Goal: Navigation & Orientation: Find specific page/section

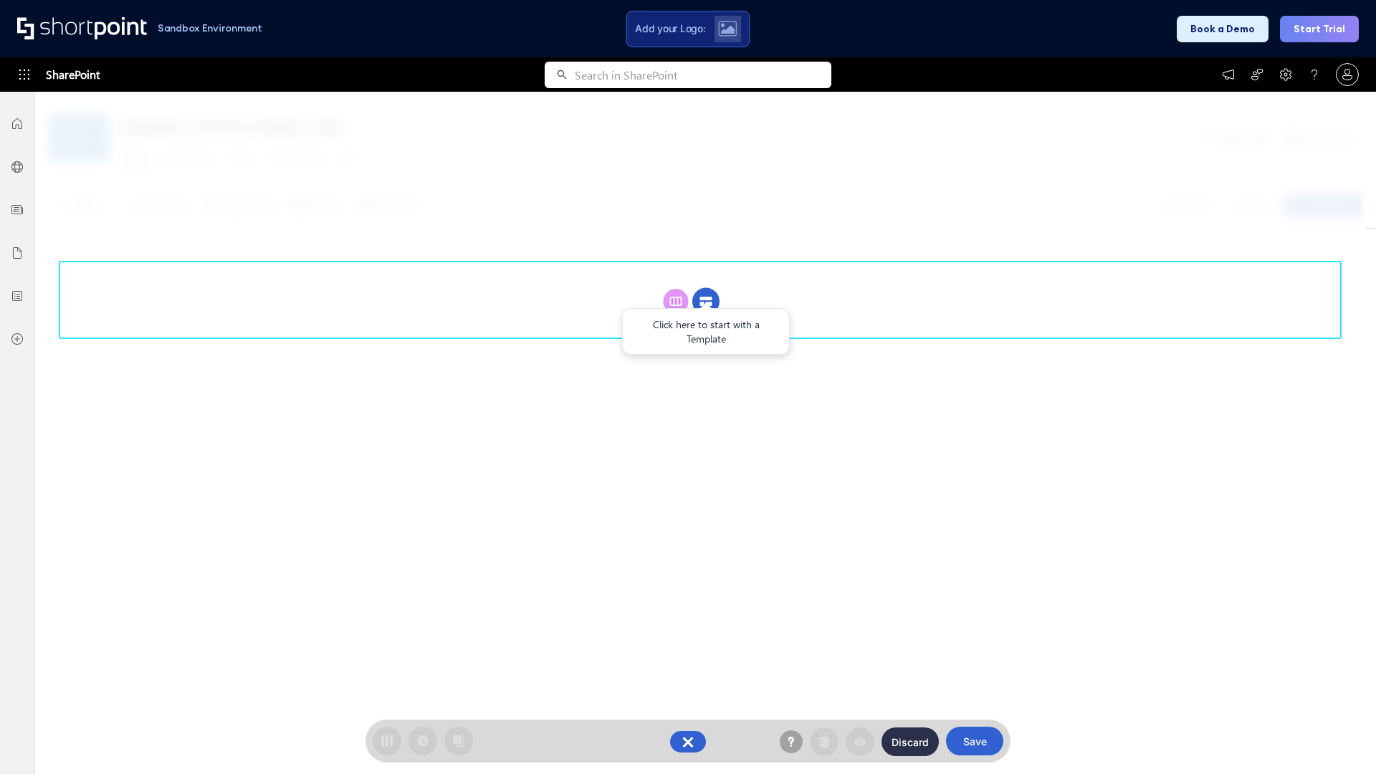
click at [706, 301] on circle at bounding box center [705, 301] width 27 height 27
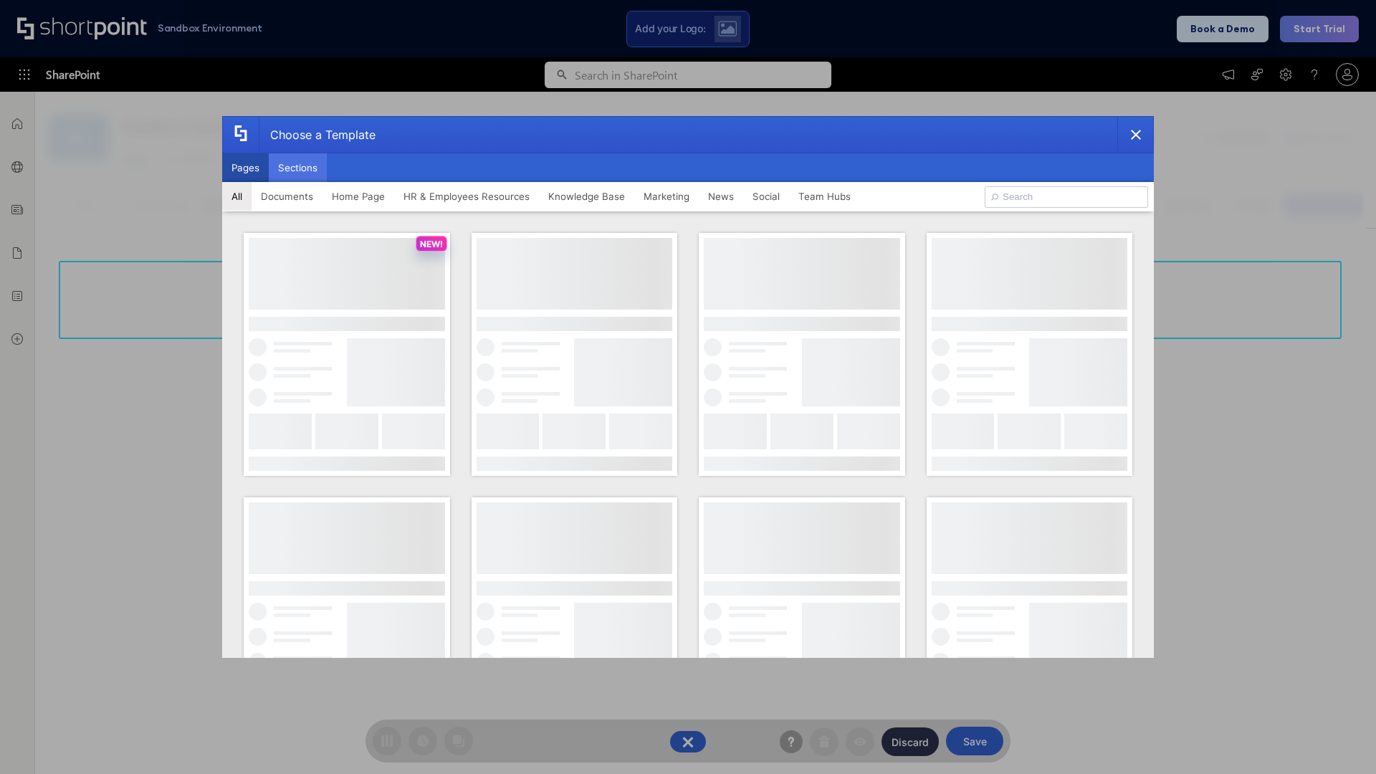
click at [297, 168] on button "Sections" at bounding box center [298, 167] width 58 height 29
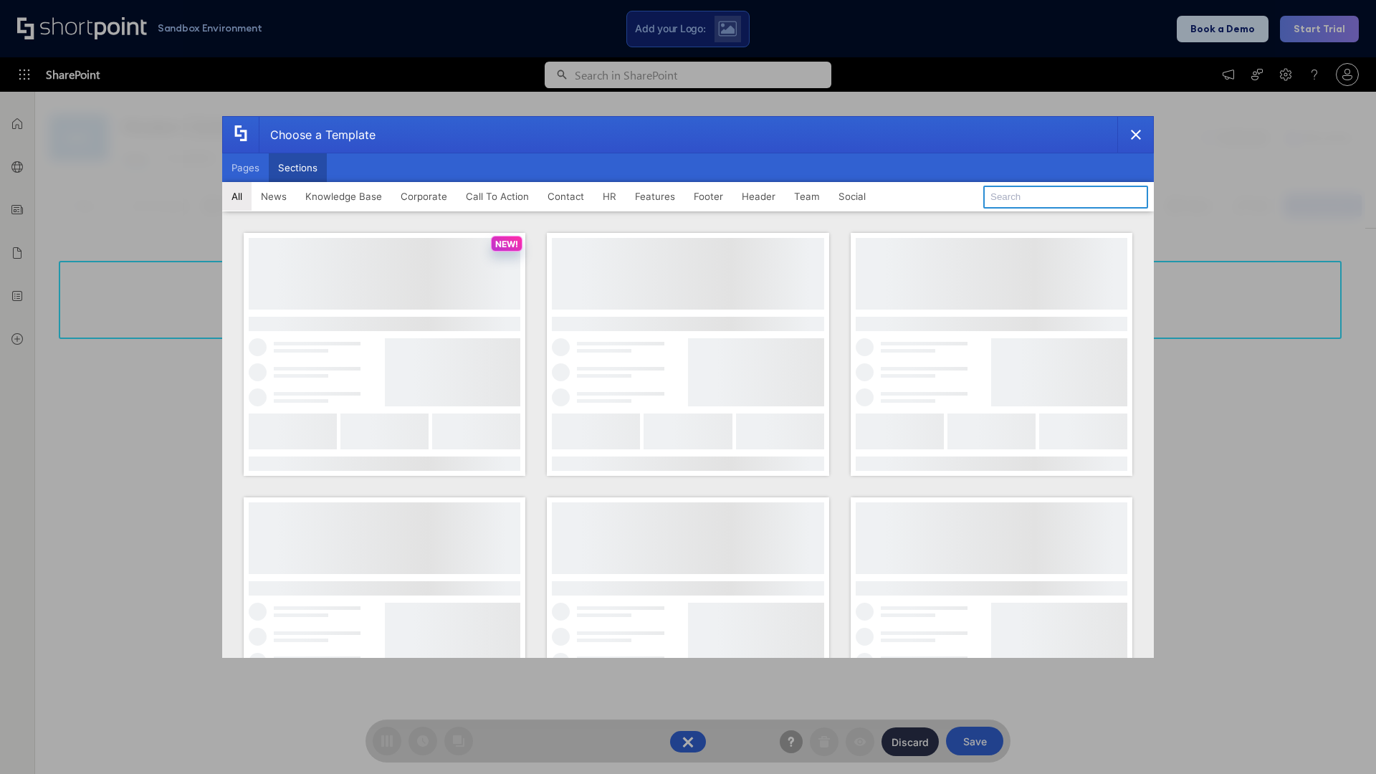
type input "Knowledge Base 4"
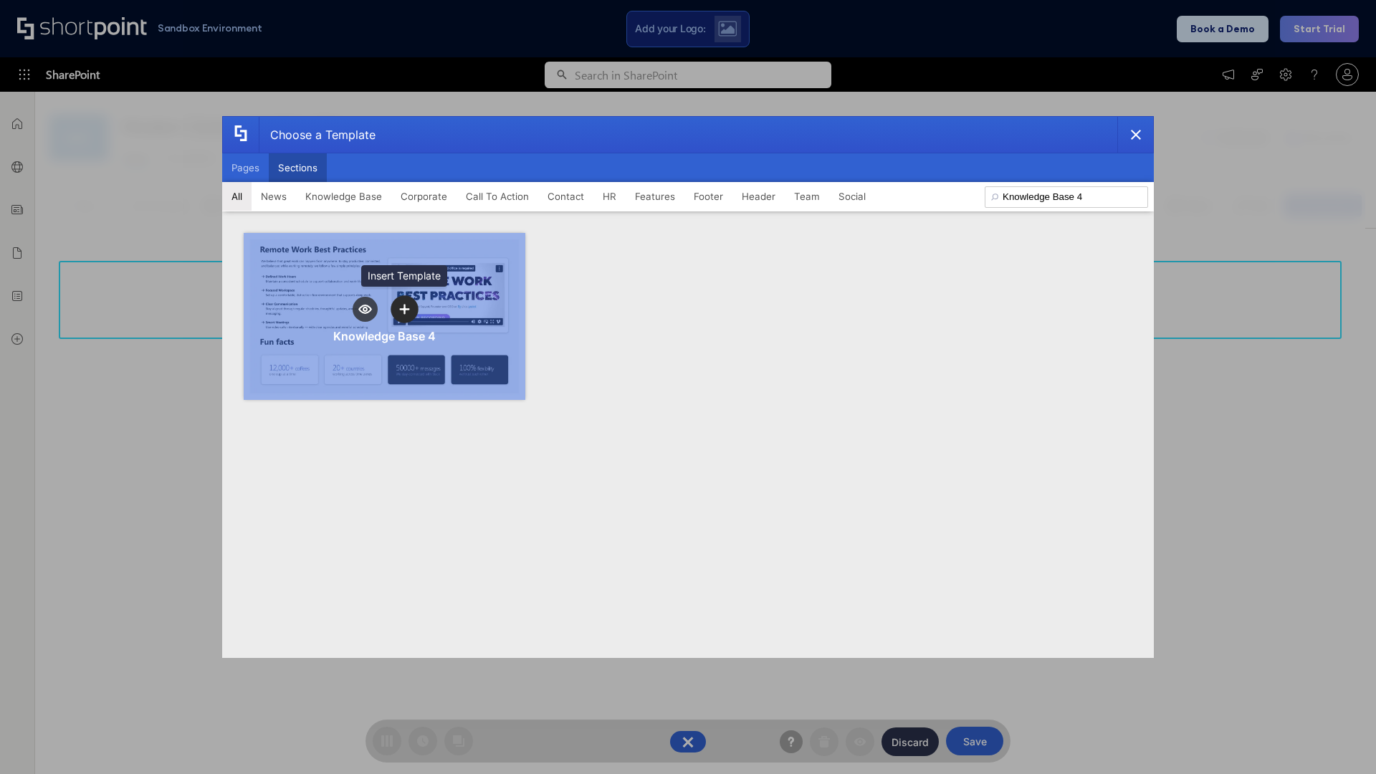
click at [404, 309] on icon "template selector" at bounding box center [404, 309] width 10 height 10
